Goal: Task Accomplishment & Management: Manage account settings

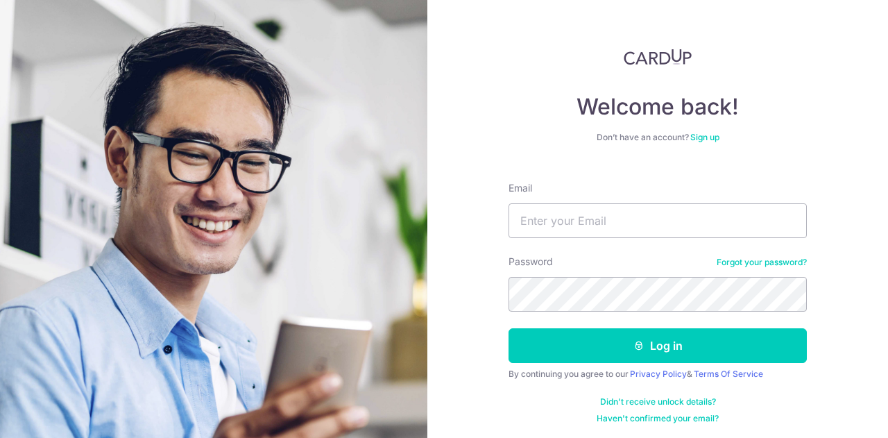
type input "[EMAIL_ADDRESS][DOMAIN_NAME]"
click at [509, 328] on button "Log in" at bounding box center [658, 345] width 298 height 35
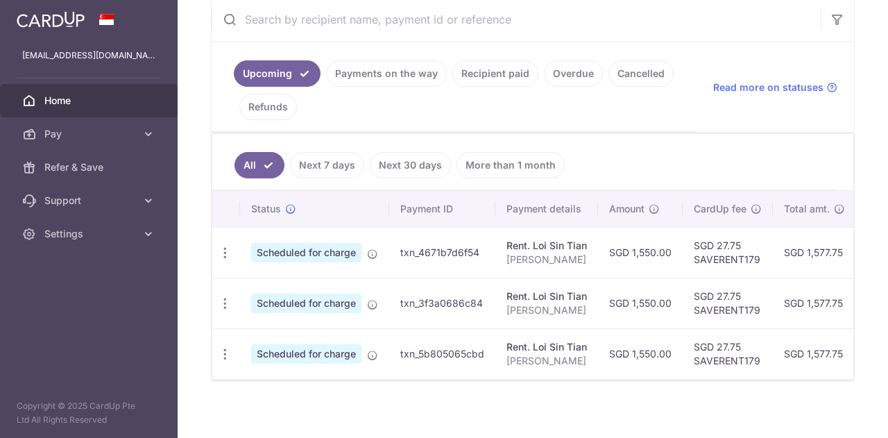
scroll to position [282, 0]
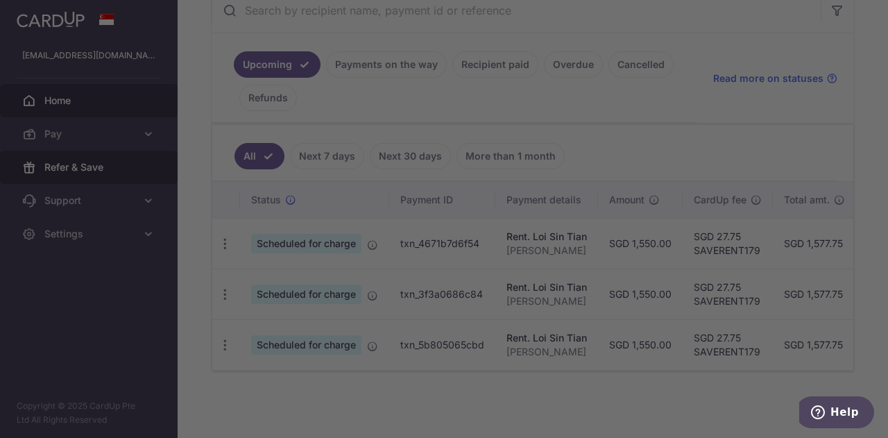
click at [88, 160] on div at bounding box center [448, 221] width 897 height 442
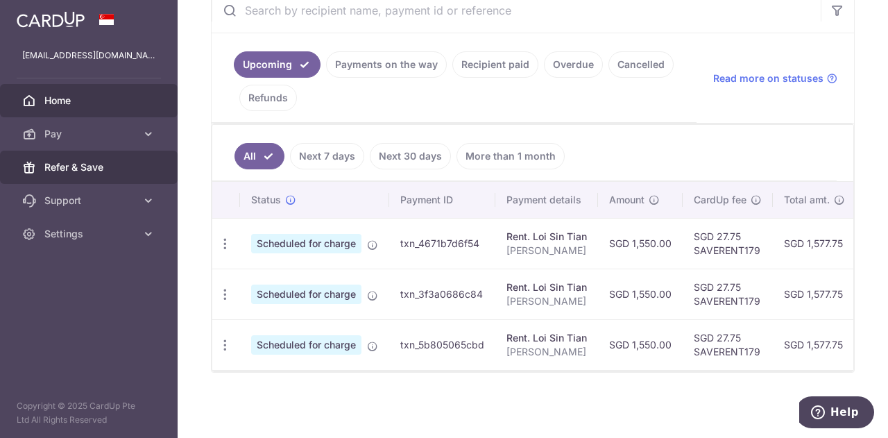
click at [102, 162] on span "Refer & Save" at bounding box center [90, 167] width 92 height 14
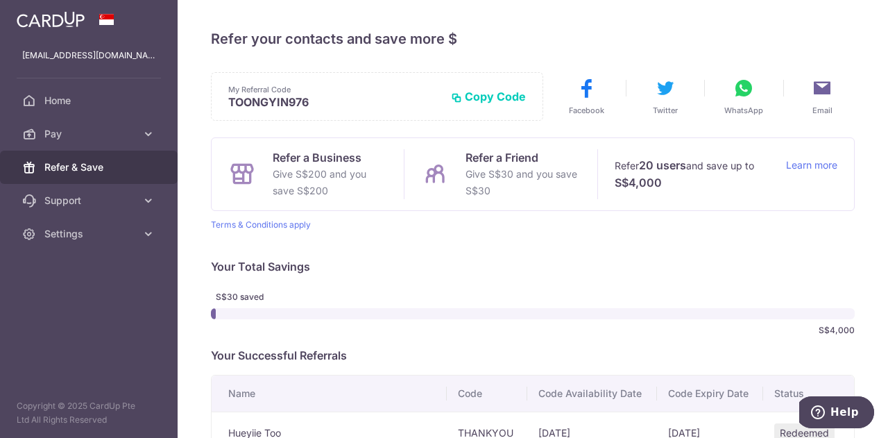
scroll to position [145, 0]
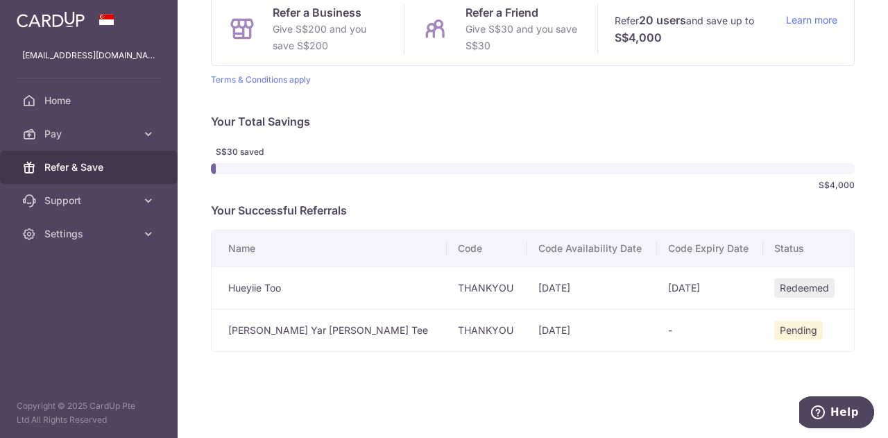
click at [774, 328] on span "Pending" at bounding box center [798, 330] width 49 height 19
click at [657, 350] on td "-" at bounding box center [710, 330] width 106 height 42
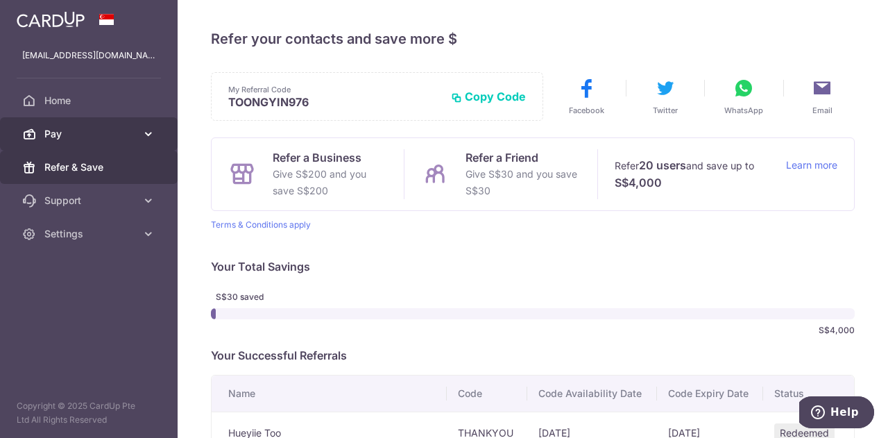
click at [126, 139] on span "Pay" at bounding box center [90, 134] width 92 height 14
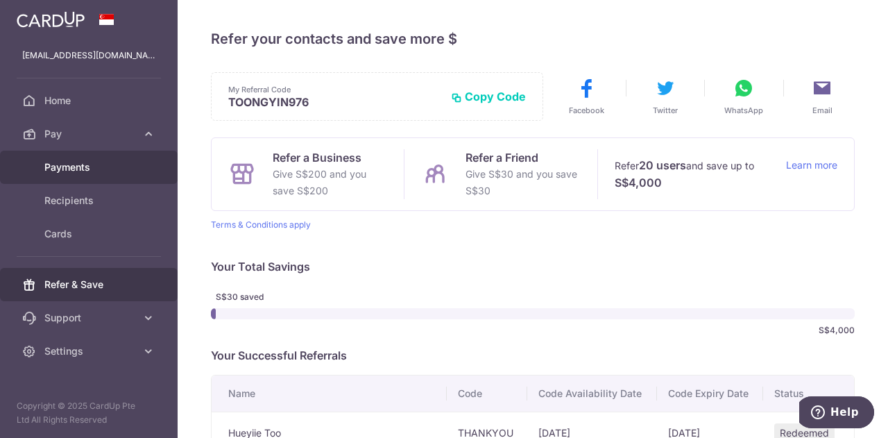
click at [99, 162] on span "Payments" at bounding box center [90, 167] width 92 height 14
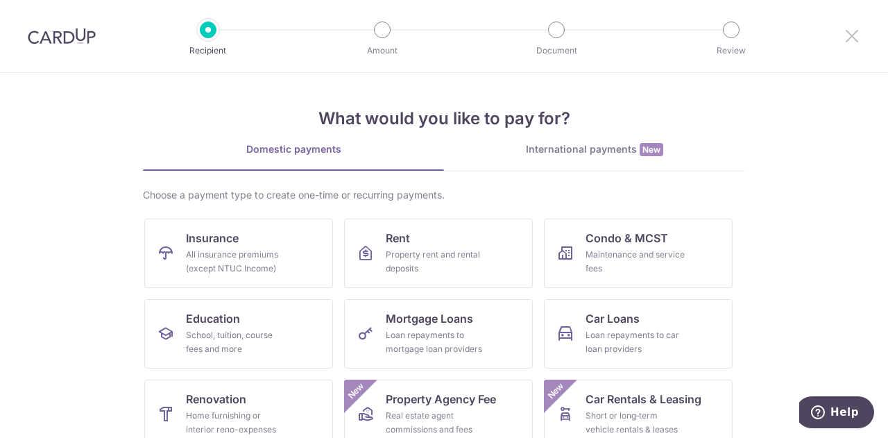
click at [852, 37] on icon at bounding box center [852, 35] width 17 height 17
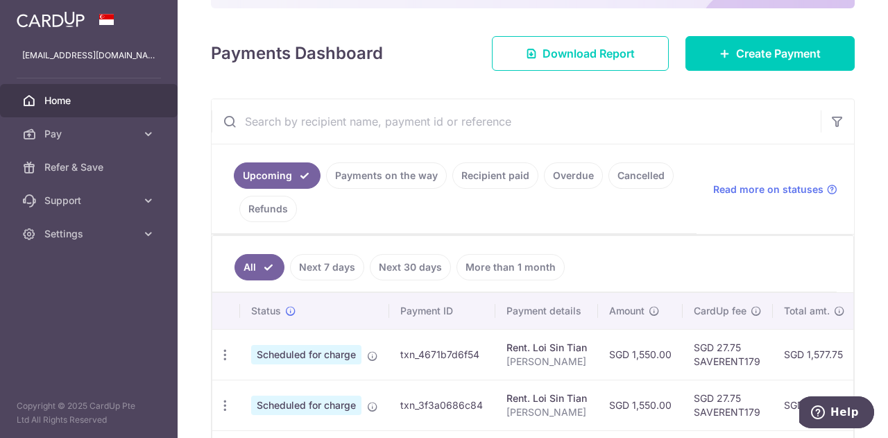
scroll to position [247, 0]
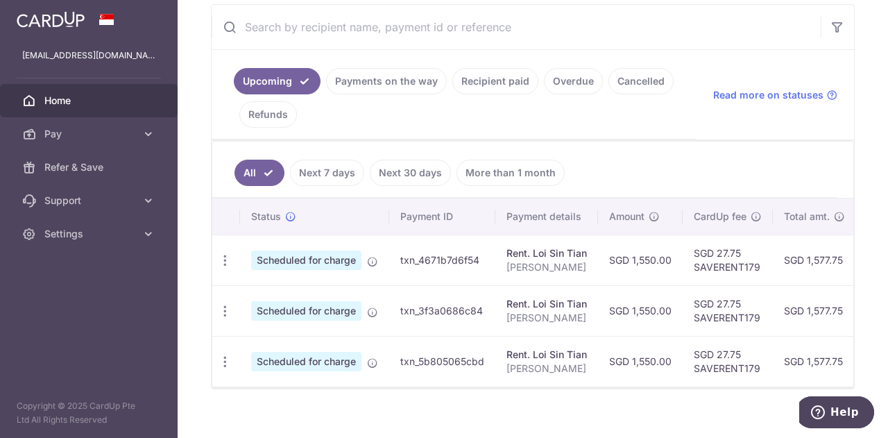
click at [487, 76] on link "Recipient paid" at bounding box center [495, 81] width 86 height 26
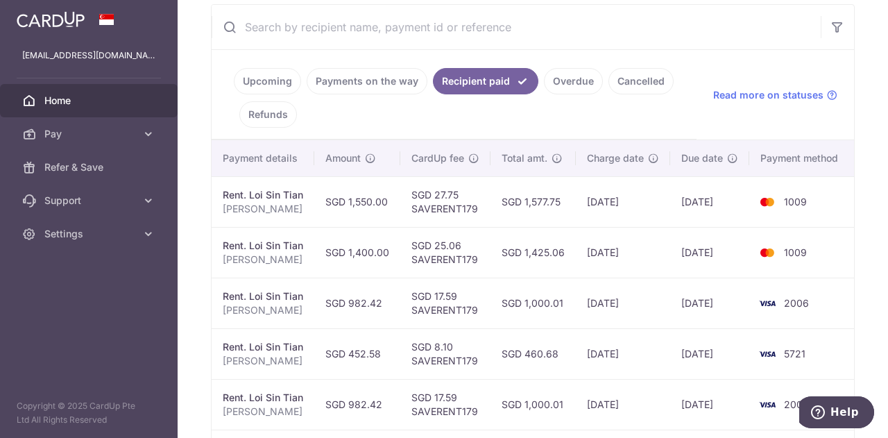
scroll to position [0, 0]
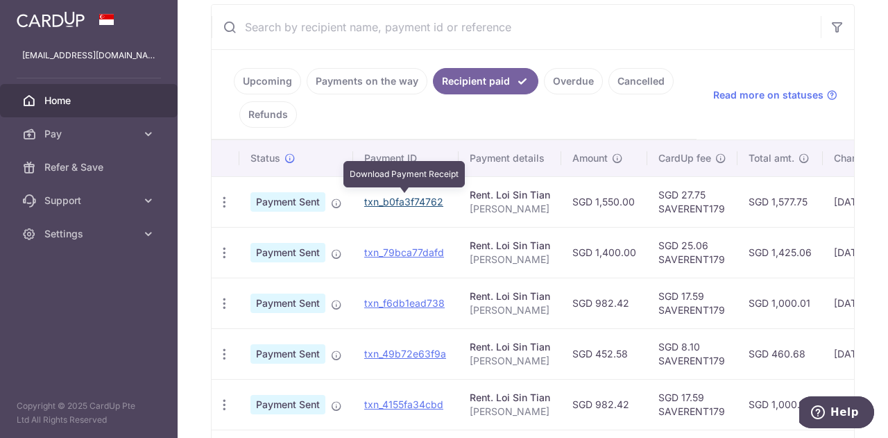
click at [400, 198] on link "txn_b0fa3f74762" at bounding box center [403, 202] width 79 height 12
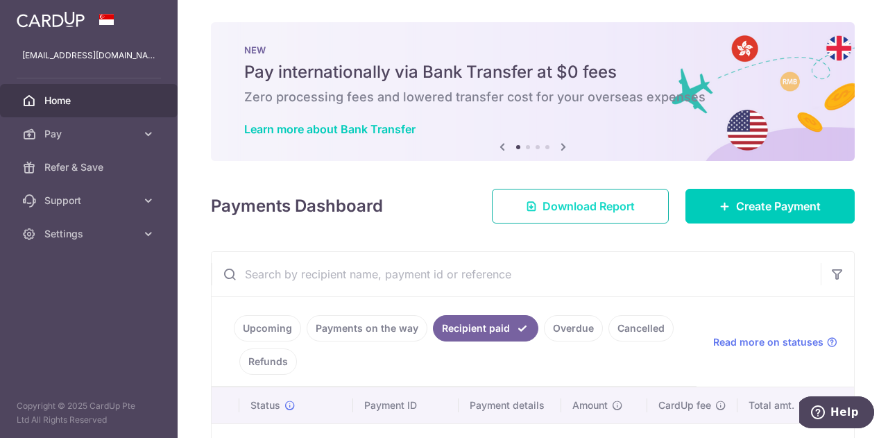
click at [564, 199] on span "Download Report" at bounding box center [589, 206] width 92 height 17
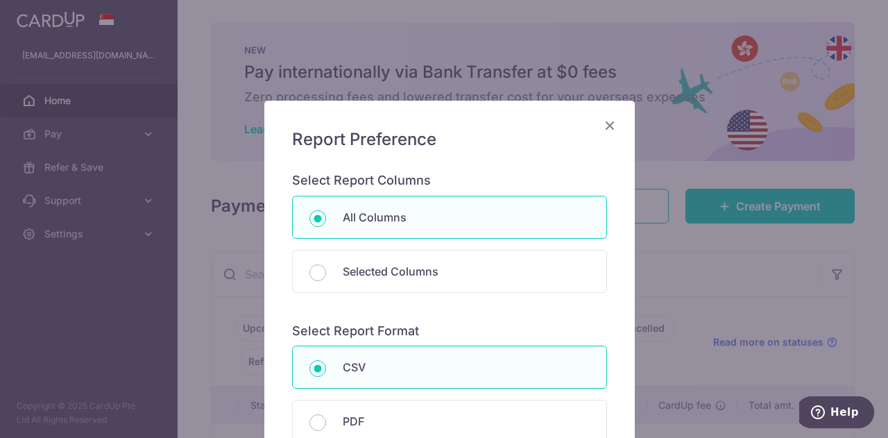
click at [609, 130] on icon "Close" at bounding box center [610, 125] width 17 height 17
